Goal: Transaction & Acquisition: Download file/media

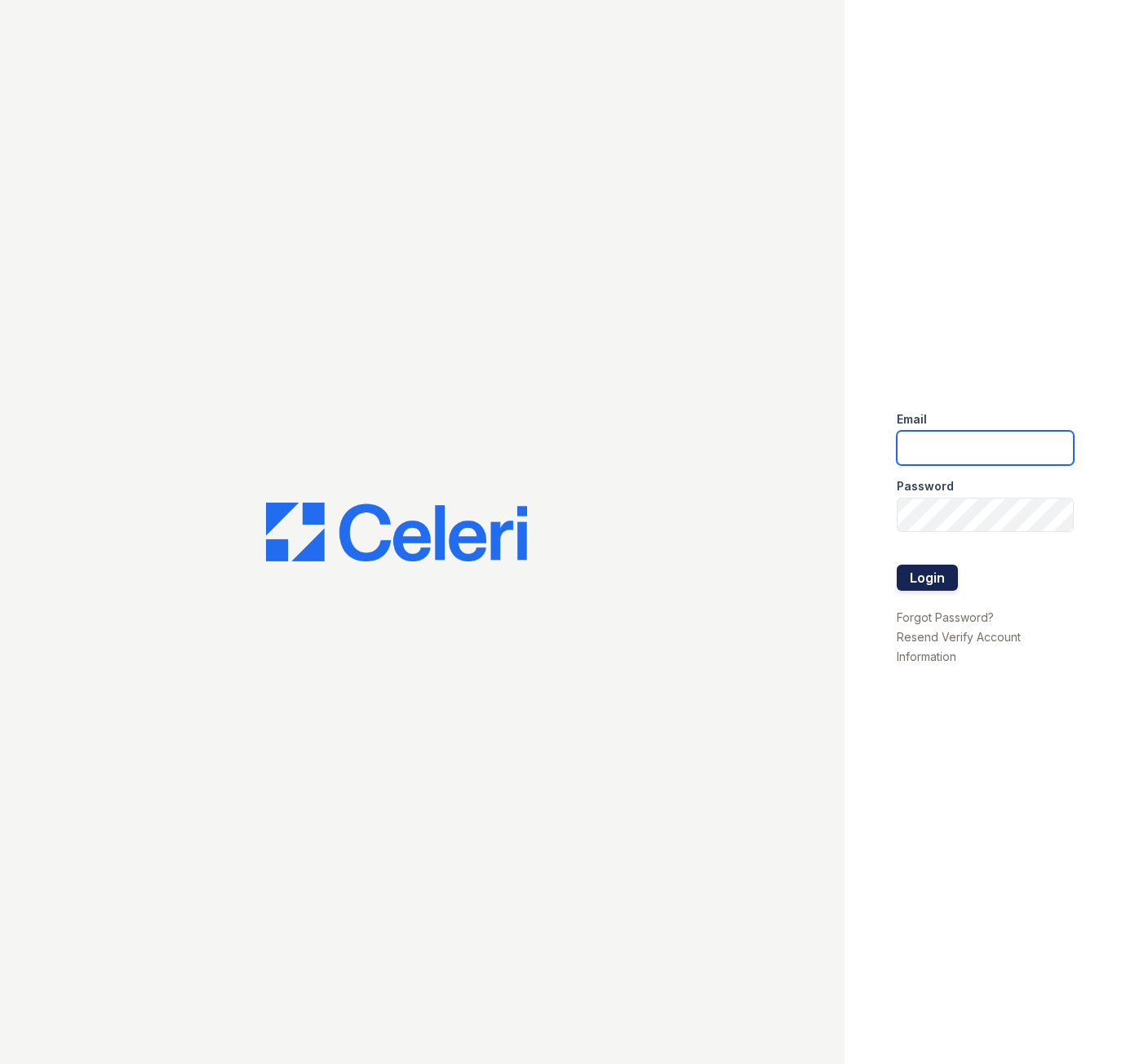
type input "[EMAIL_ADDRESS][DOMAIN_NAME]"
click at [936, 580] on button "Login" at bounding box center [927, 577] width 61 height 26
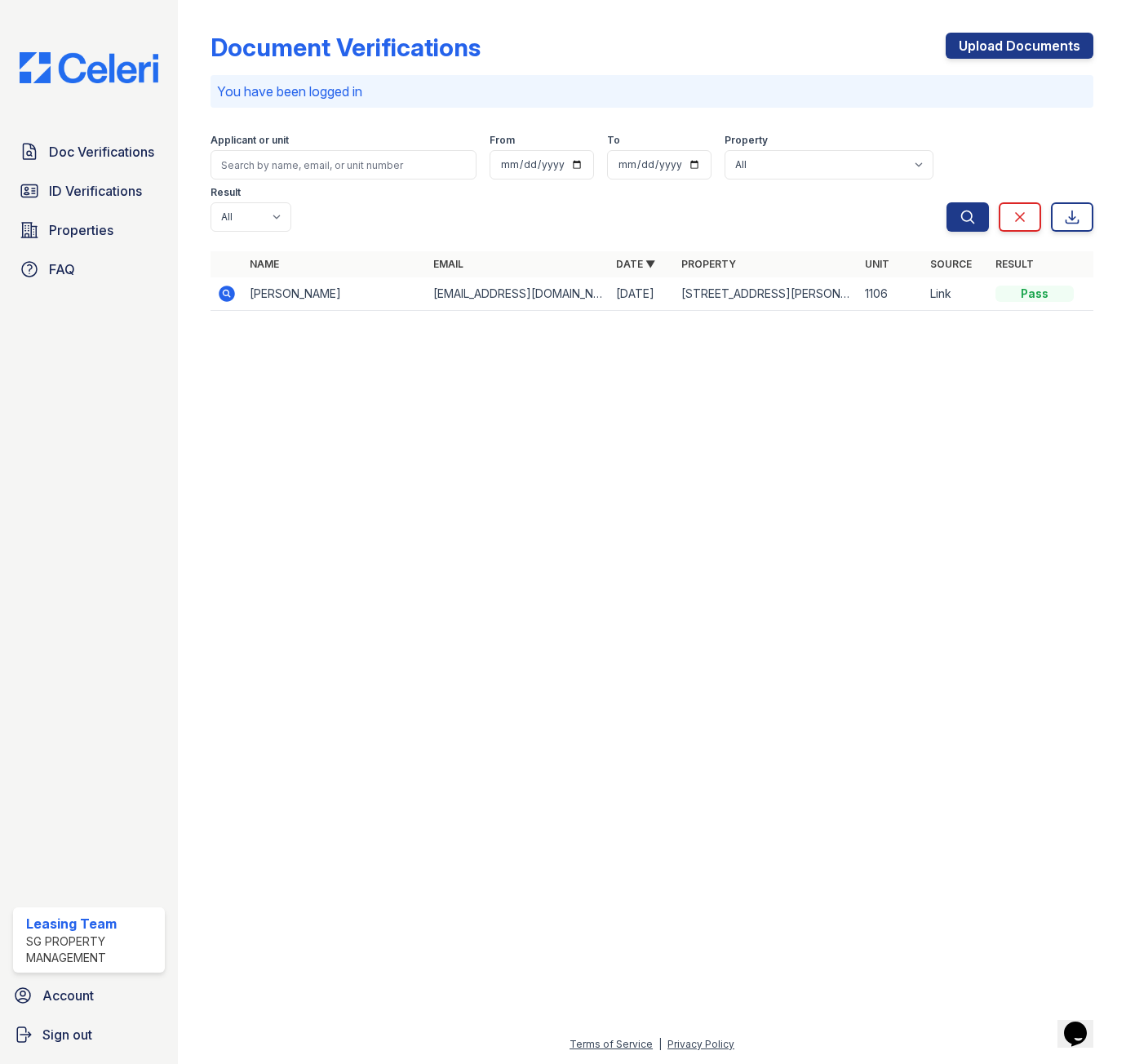
drag, startPoint x: 231, startPoint y: 249, endPoint x: 670, endPoint y: 310, distance: 443.2
click at [231, 283] on icon at bounding box center [227, 293] width 20 height 20
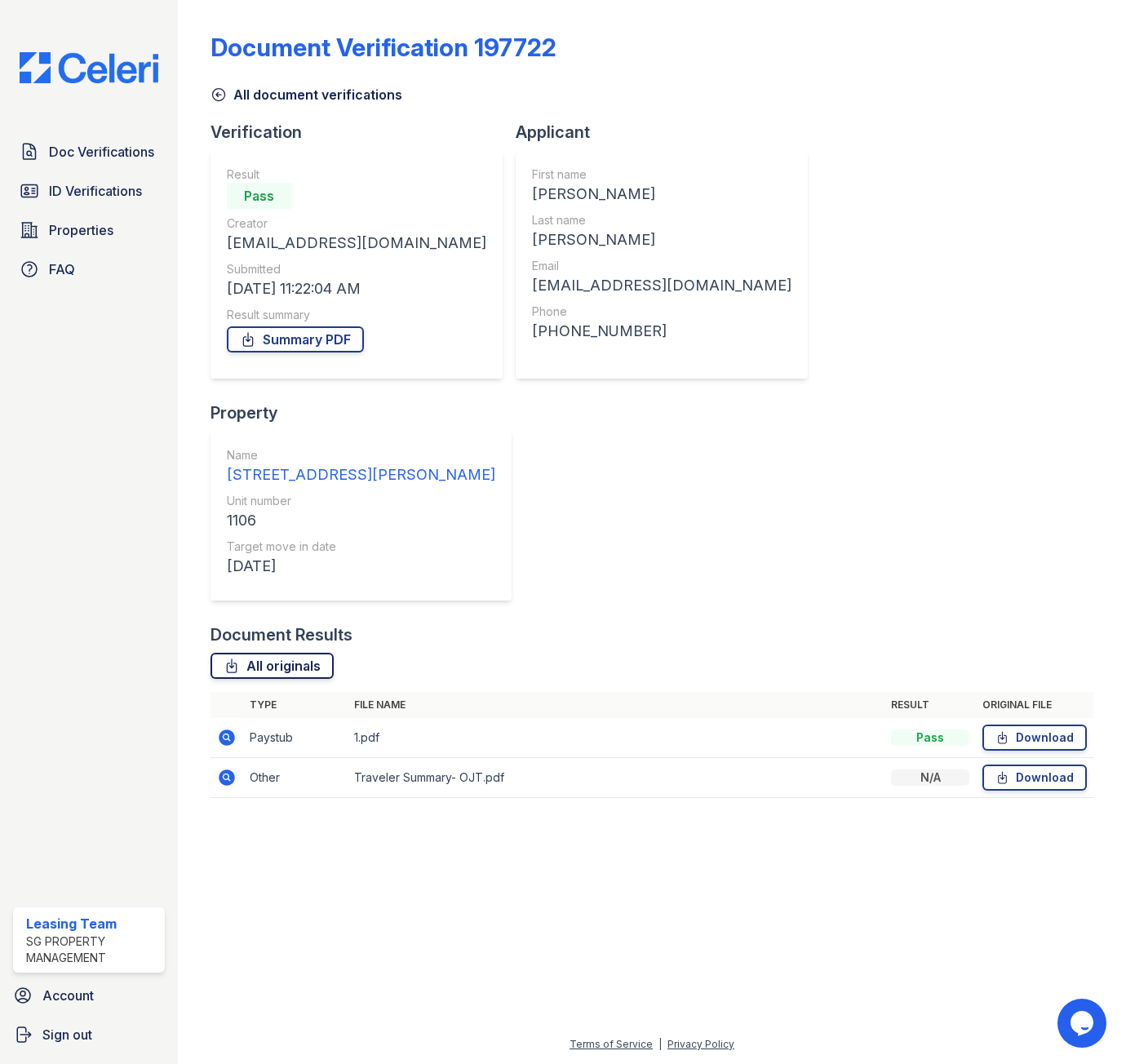
click at [297, 652] on link "All originals" at bounding box center [272, 665] width 123 height 26
click at [1017, 724] on link "Download" at bounding box center [1034, 737] width 104 height 26
click at [1025, 764] on link "Download" at bounding box center [1034, 777] width 104 height 26
